Goal: Find specific page/section: Find specific page/section

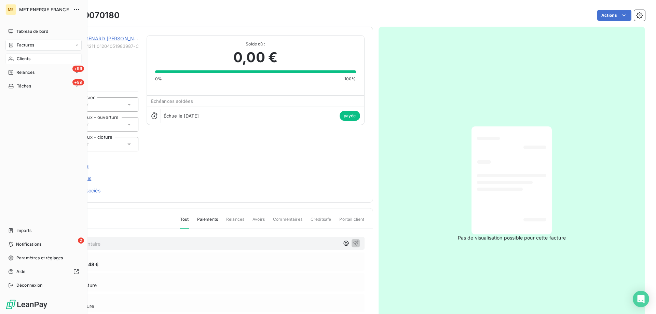
click at [10, 60] on icon at bounding box center [11, 58] width 6 height 5
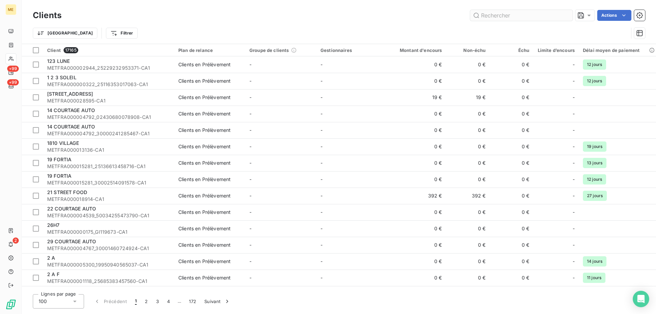
click at [512, 17] on input "text" at bounding box center [521, 15] width 102 height 11
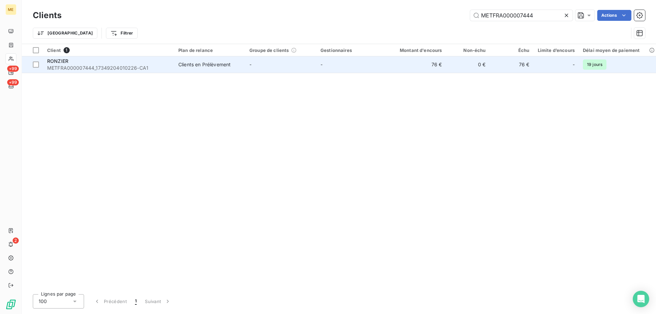
type input "METFRA000007444"
click at [167, 60] on div "RONZIER" at bounding box center [108, 61] width 123 height 7
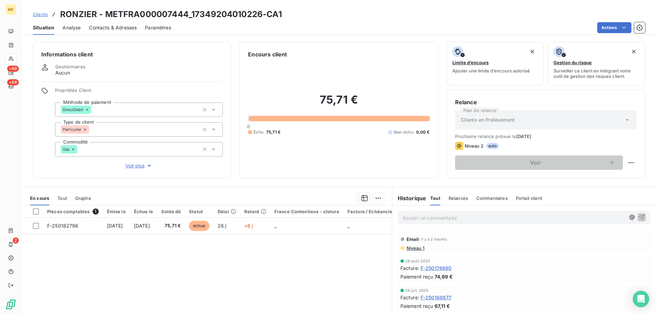
click at [133, 164] on span "Voir plus" at bounding box center [138, 165] width 27 height 7
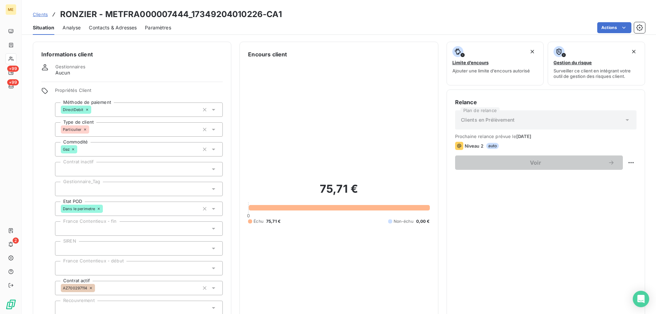
click at [159, 193] on div at bounding box center [139, 189] width 168 height 14
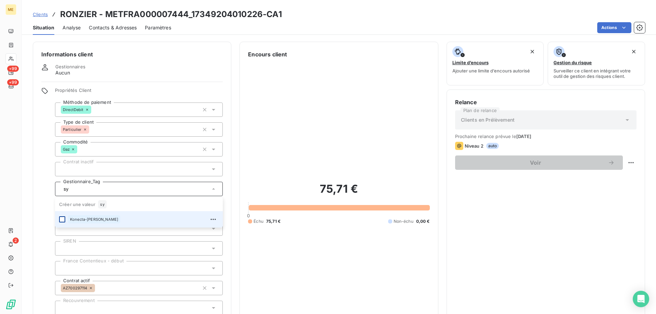
drag, startPoint x: 75, startPoint y: 217, endPoint x: 61, endPoint y: 220, distance: 14.3
click at [73, 218] on span "Konecta-[PERSON_NAME]" at bounding box center [94, 219] width 48 height 4
click at [130, 187] on input "sy" at bounding box center [159, 189] width 81 height 6
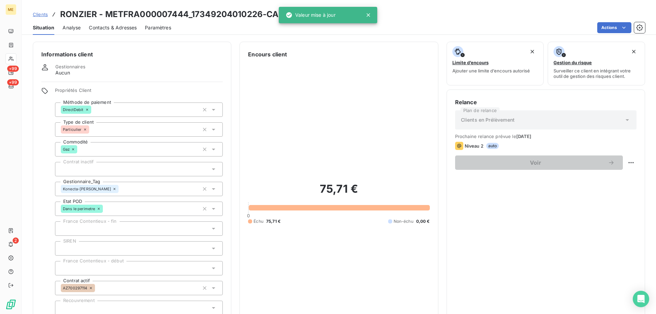
type input "sy"
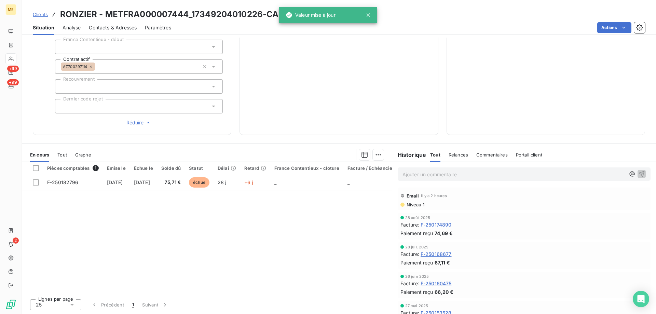
click at [425, 173] on p "Ajouter un commentaire ﻿" at bounding box center [513, 174] width 223 height 9
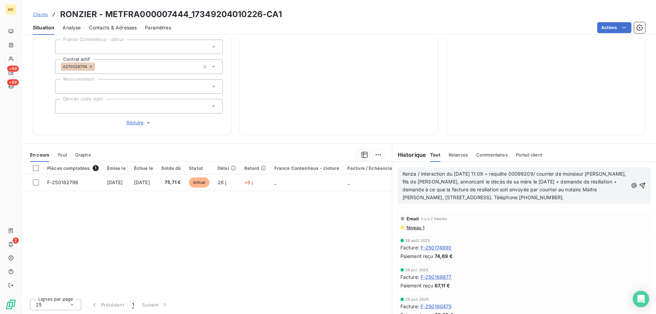
drag, startPoint x: 634, startPoint y: 186, endPoint x: 461, endPoint y: 187, distance: 173.2
click at [446, 196] on div "Kenza / interaction du [DATE] 11:09 + requête 00099209/ courrier de monsieur [P…" at bounding box center [523, 185] width 243 height 32
click at [507, 180] on span "Kenza / interaction du [DATE] 11:09 + requête 00099209/ courrier de monsieur [P…" at bounding box center [514, 185] width 225 height 29
click at [0, 0] on lt-span "annonçant" at bounding box center [0, 0] width 0 height 0
click at [555, 198] on span "Kenza / interaction du [DATE] 11:09 + requête 00099209/ courrier de monsieur [P…" at bounding box center [514, 185] width 225 height 29
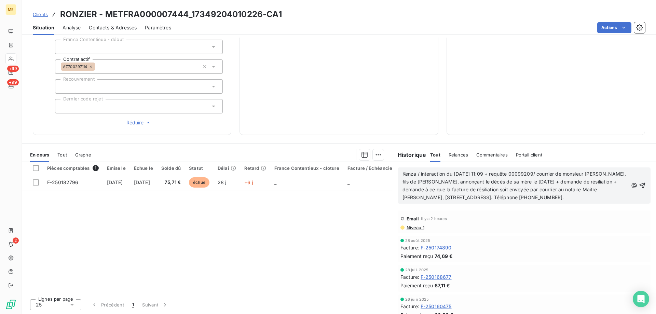
click at [467, 233] on div "Email il y a 2 heures Niveau 1" at bounding box center [524, 221] width 253 height 23
click at [639, 188] on icon "button" at bounding box center [642, 185] width 7 height 7
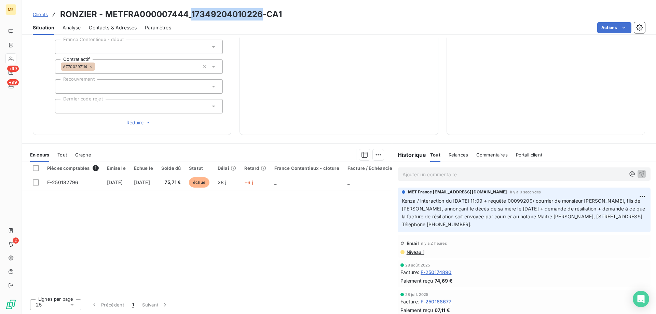
copy h3 "17349204010226"
drag, startPoint x: 191, startPoint y: 11, endPoint x: 262, endPoint y: 14, distance: 70.4
click at [262, 14] on h3 "RONZIER - METFRA000007444_17349204010226-CA1" at bounding box center [171, 14] width 222 height 12
